Goal: Transaction & Acquisition: Purchase product/service

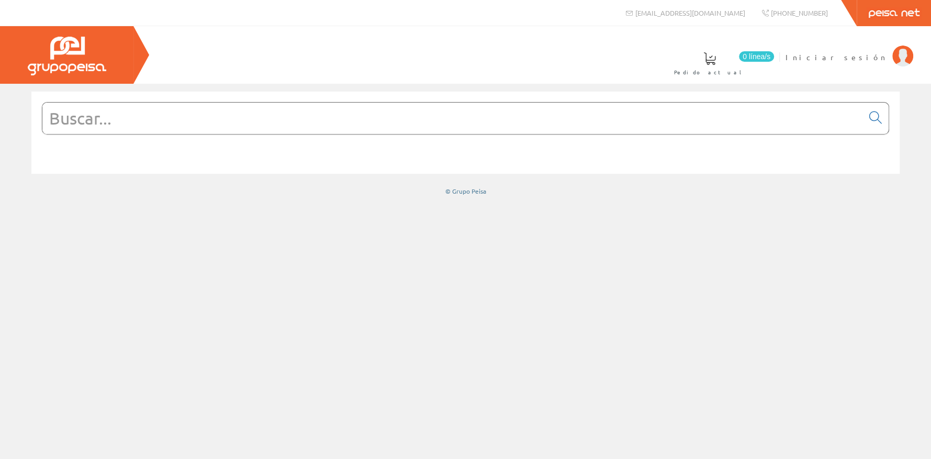
click at [138, 126] on input "text" at bounding box center [452, 118] width 821 height 31
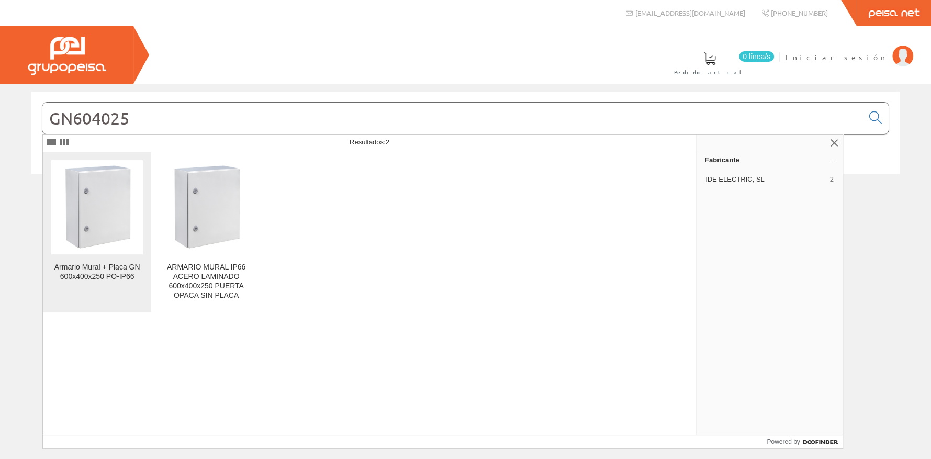
type input "GN604025"
click at [110, 264] on div "Armario Mural + Placa GN 600x400x250 PO-IP66" at bounding box center [97, 272] width 92 height 19
click at [111, 265] on div "Armario Mural + Placa GN 600x400x250 PO-IP66" at bounding box center [97, 272] width 92 height 19
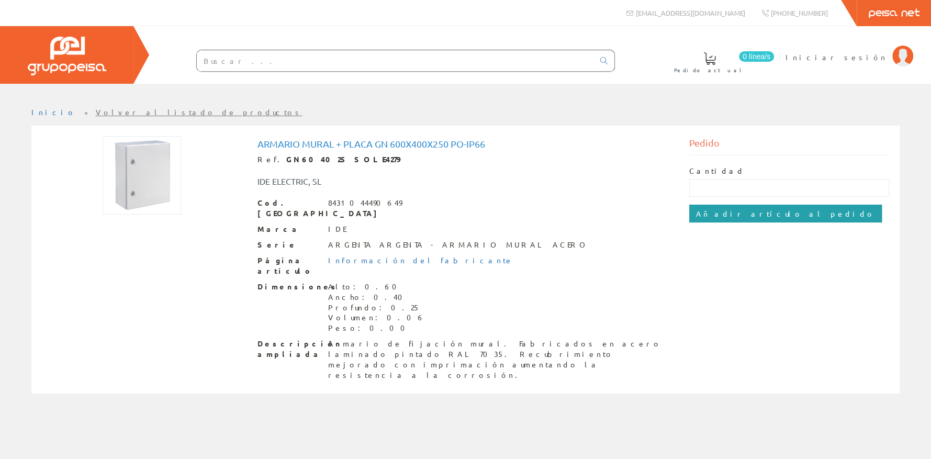
click at [720, 210] on input "Añadir artículo al pedido" at bounding box center [785, 214] width 193 height 18
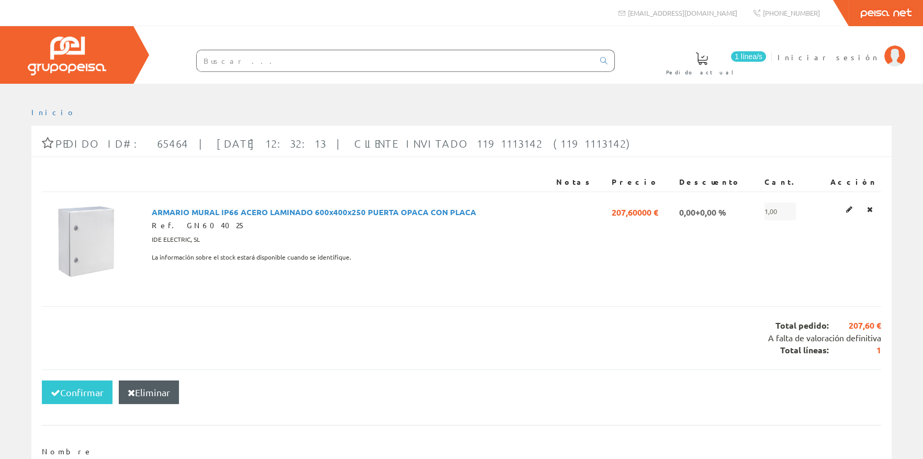
click at [207, 61] on input "text" at bounding box center [395, 60] width 397 height 21
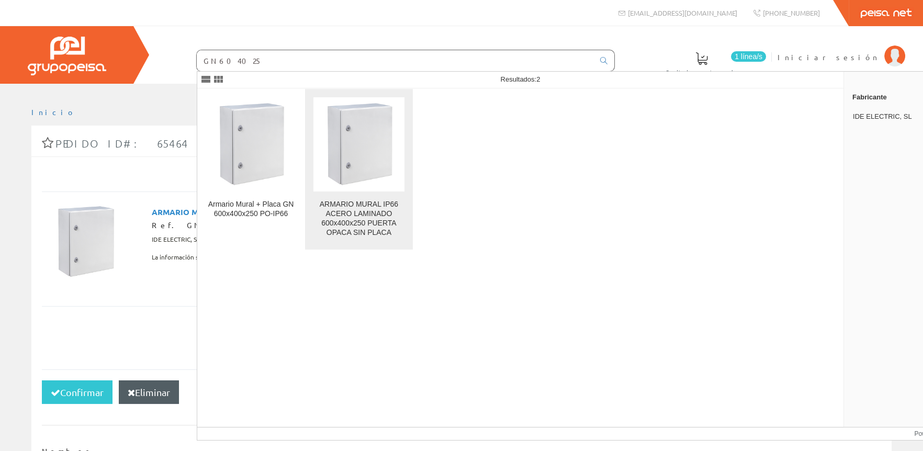
type input "GN604025"
click at [352, 152] on img at bounding box center [359, 144] width 91 height 91
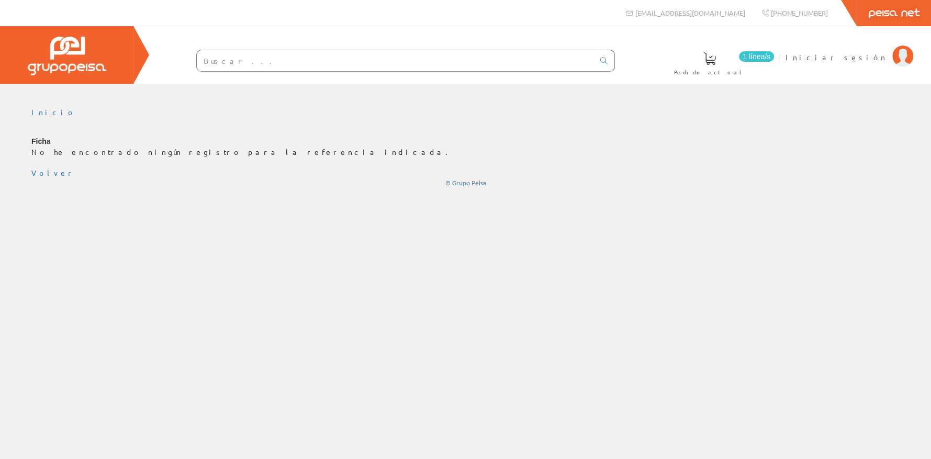
click at [212, 55] on input "text" at bounding box center [395, 60] width 397 height 21
click at [40, 174] on link "Volver" at bounding box center [53, 172] width 44 height 9
